Goal: Find specific page/section: Find specific page/section

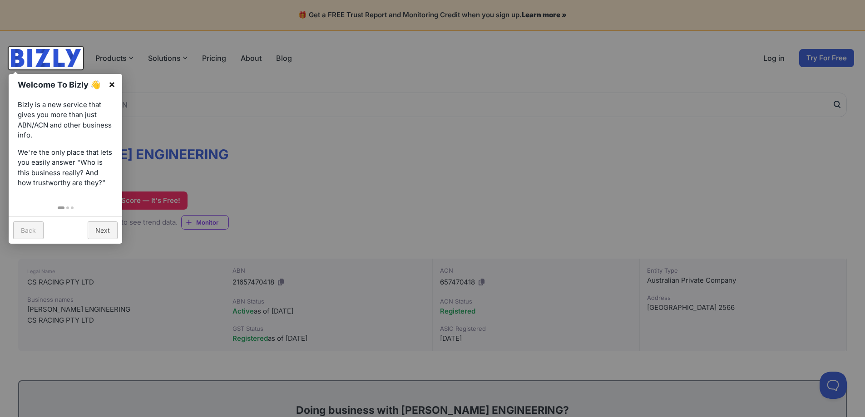
click at [112, 86] on link "×" at bounding box center [112, 84] width 20 height 20
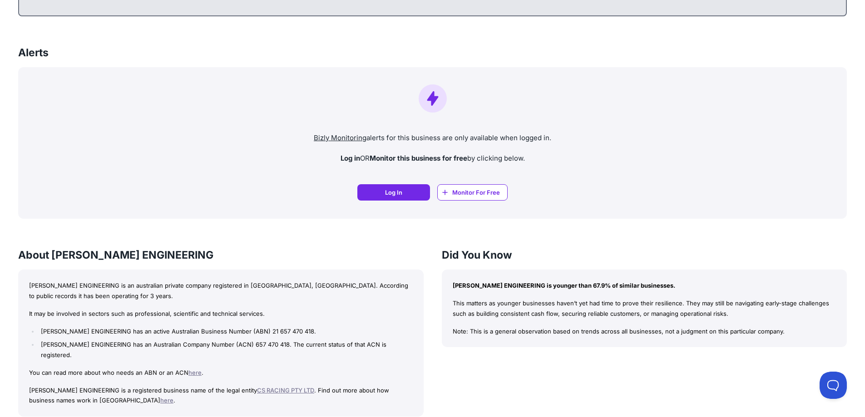
scroll to position [636, 0]
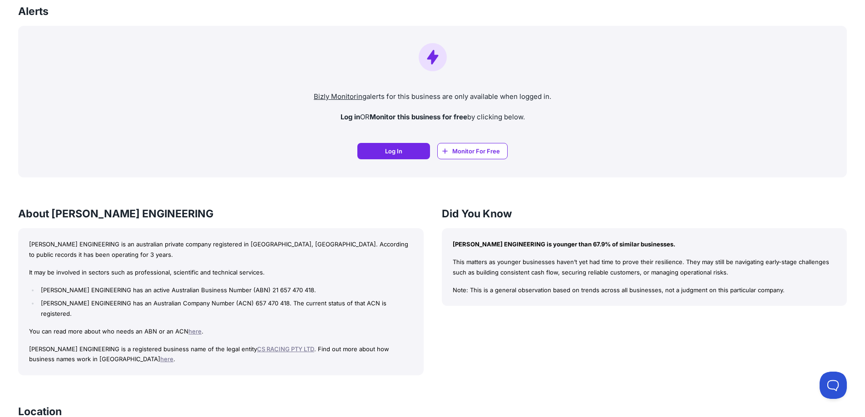
click at [274, 345] on link "CS RACING PTY LTD" at bounding box center [285, 348] width 57 height 7
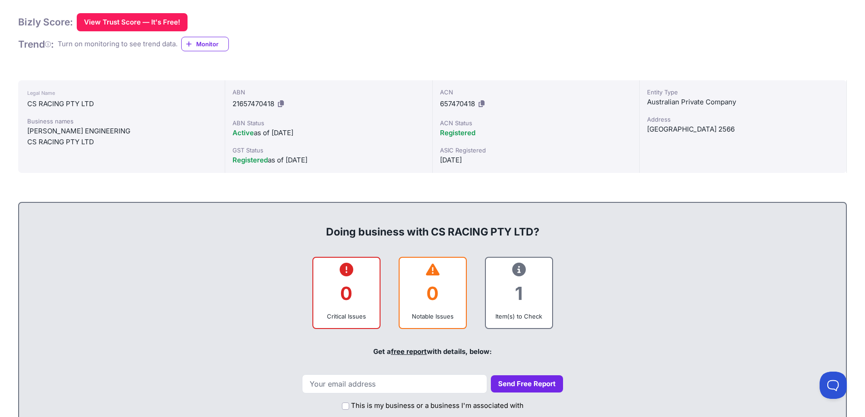
scroll to position [182, 0]
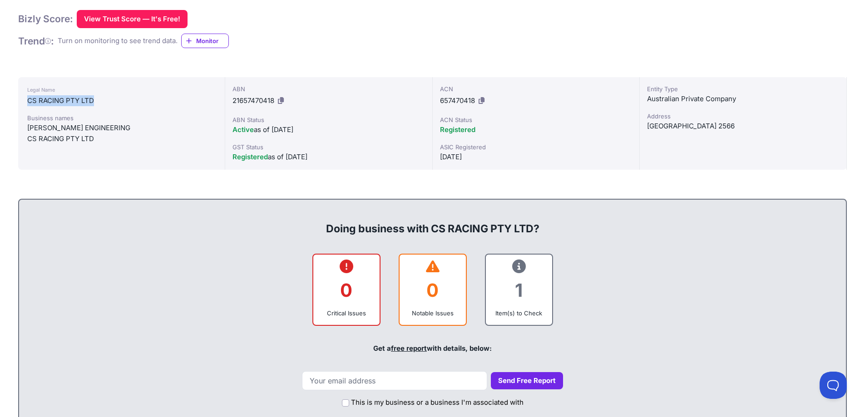
drag, startPoint x: 28, startPoint y: 100, endPoint x: 96, endPoint y: 100, distance: 67.6
click at [96, 100] on div "CS RACING PTY LTD" at bounding box center [121, 100] width 188 height 11
copy div "CS RACING PTY LTD"
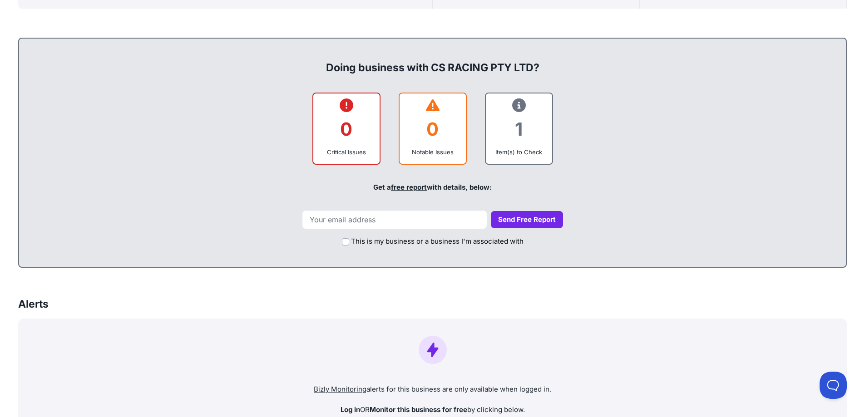
scroll to position [363, 0]
